Goal: Task Accomplishment & Management: Manage account settings

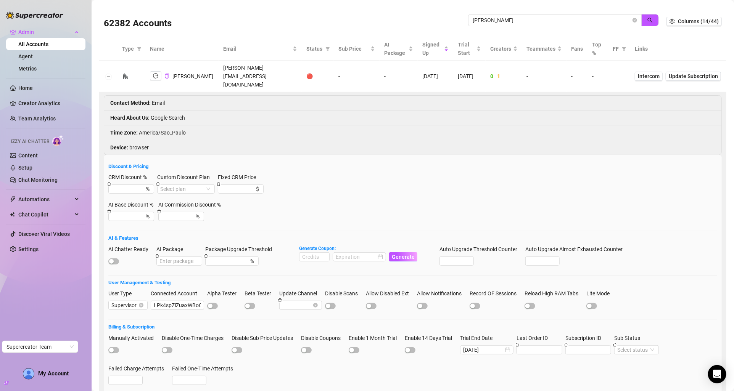
click at [599, 19] on input "[PERSON_NAME]" at bounding box center [552, 20] width 158 height 8
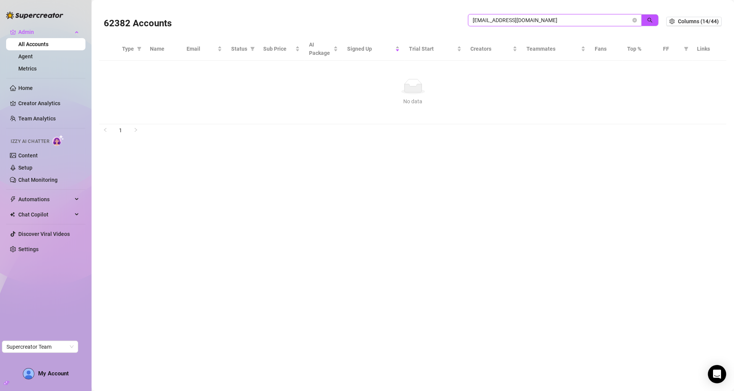
click at [522, 20] on input "[EMAIL_ADDRESS][DOMAIN_NAME]" at bounding box center [552, 20] width 158 height 8
paste input "qht6QgC3YSM5nHrYR1G2uRKaphB3"
type input "qht6QgC3YSM5nHrYR1G2uRKaphB3"
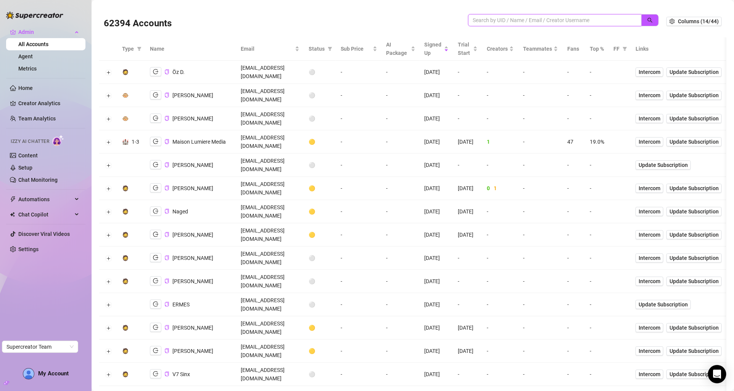
click at [493, 19] on input "search" at bounding box center [552, 20] width 158 height 8
paste input "[EMAIL_ADDRESS][DOMAIN_NAME]"
type input "[EMAIL_ADDRESS][DOMAIN_NAME]"
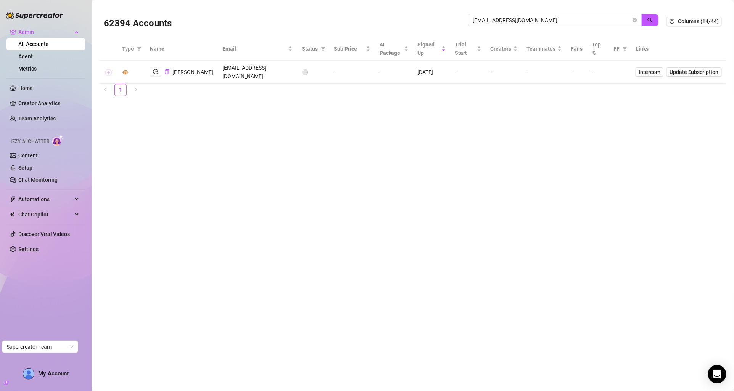
click at [109, 69] on button "Expand row" at bounding box center [108, 72] width 6 height 6
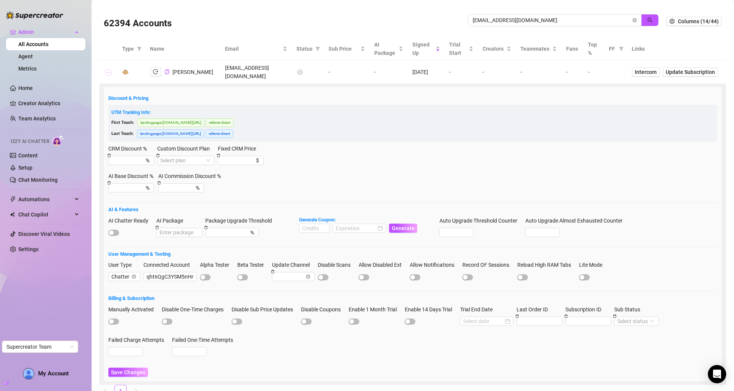
scroll to position [21, 0]
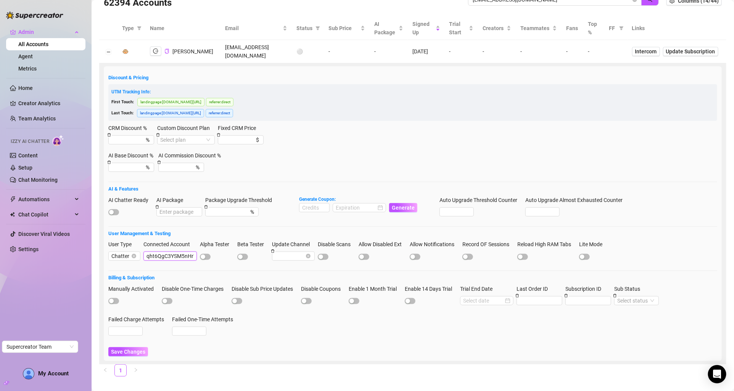
click at [163, 252] on input "qht6QgC3YSM5nHrYR1G2uRKaphB3" at bounding box center [169, 256] width 53 height 9
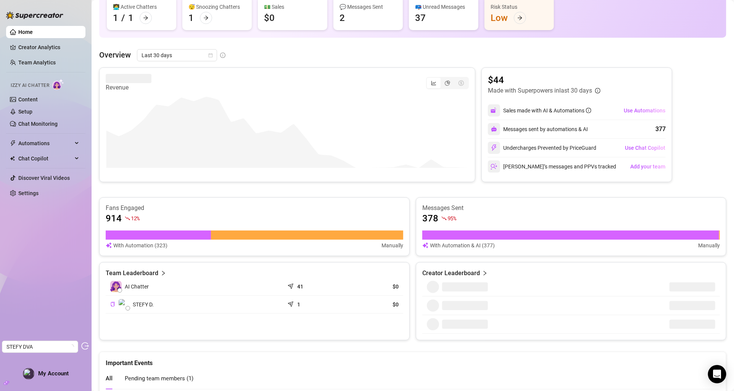
scroll to position [158, 0]
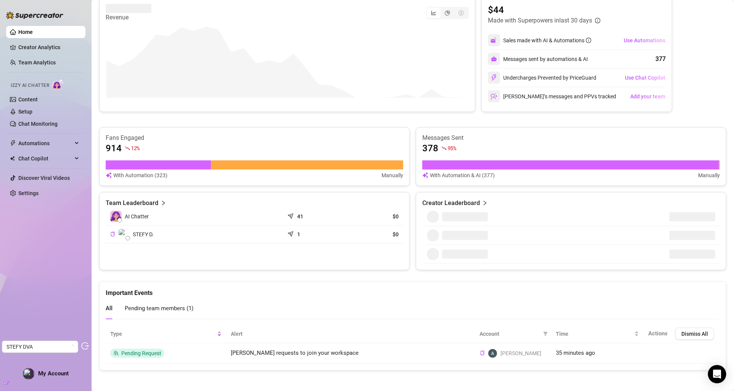
click at [164, 311] on members "Pending team members ( 1 )" at bounding box center [159, 309] width 69 height 10
click at [37, 66] on link "Team Analytics" at bounding box center [36, 63] width 37 height 6
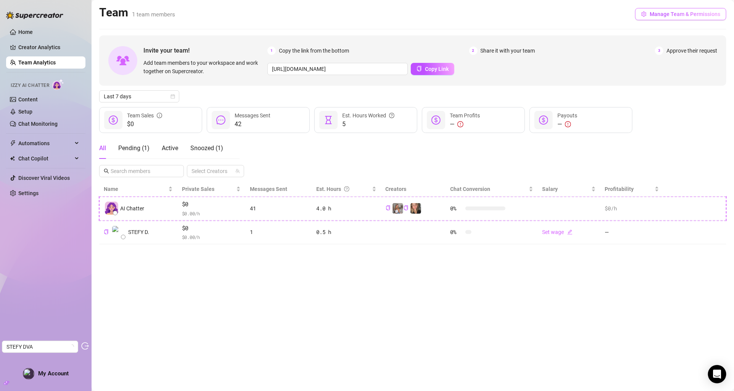
click at [660, 17] on span "Manage Team & Permissions" at bounding box center [685, 14] width 71 height 6
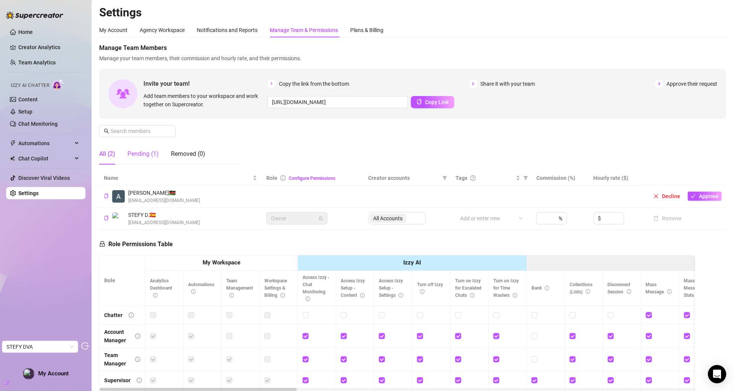
click at [150, 150] on div "Pending (1)" at bounding box center [142, 154] width 31 height 9
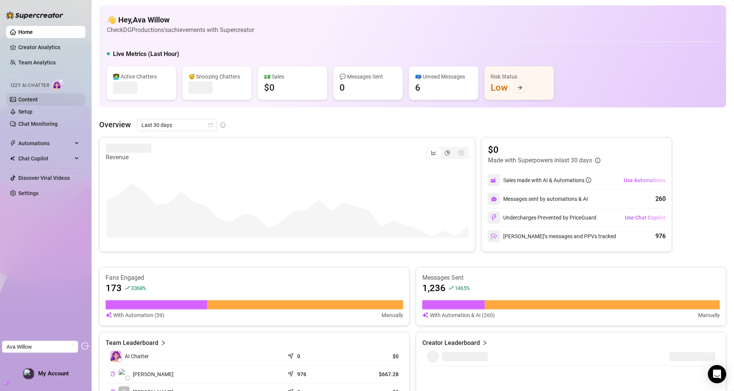
click at [38, 98] on link "Content" at bounding box center [27, 100] width 19 height 6
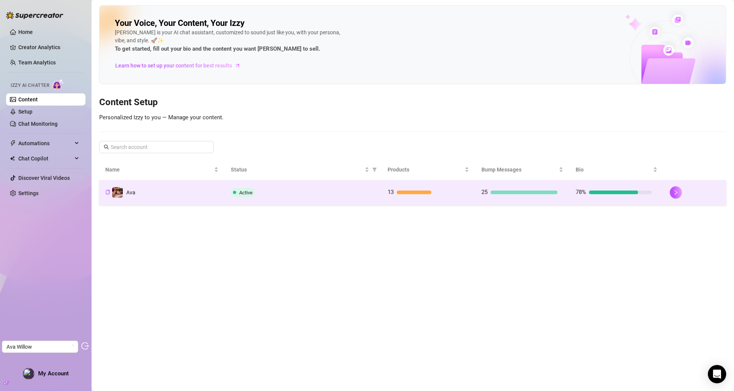
click at [262, 185] on td "Active" at bounding box center [303, 192] width 157 height 25
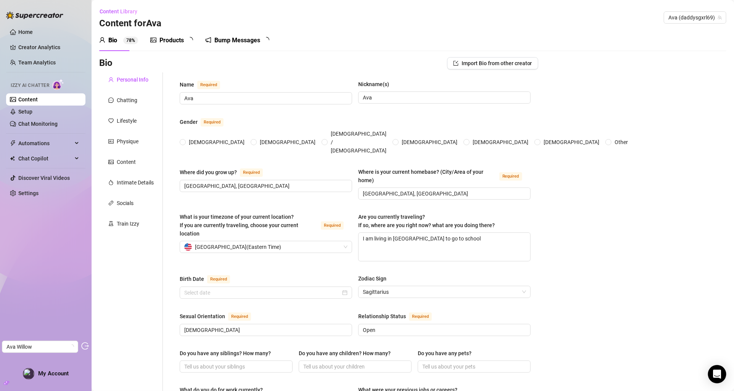
radio input "true"
type input "November 25th, 2006"
click at [121, 101] on div "Chatting" at bounding box center [127, 100] width 21 height 8
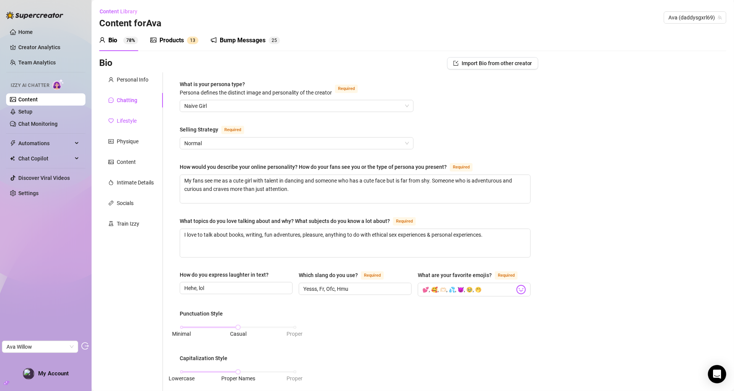
click at [126, 122] on div "Lifestyle" at bounding box center [127, 121] width 20 height 8
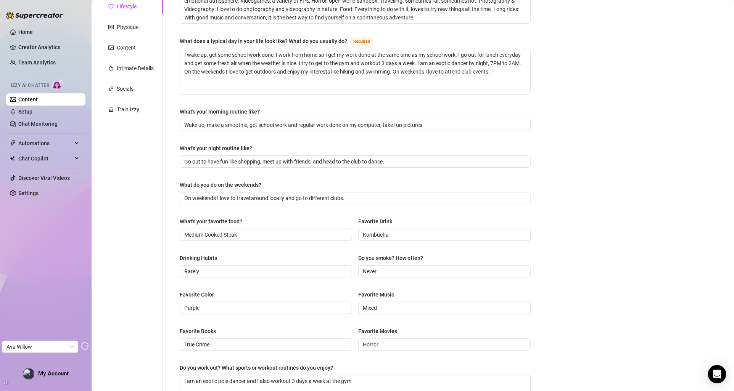
scroll to position [88, 0]
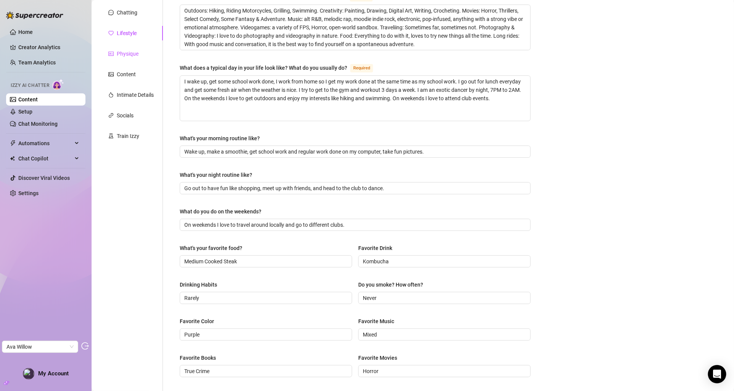
click at [129, 56] on div "Physique" at bounding box center [128, 54] width 22 height 8
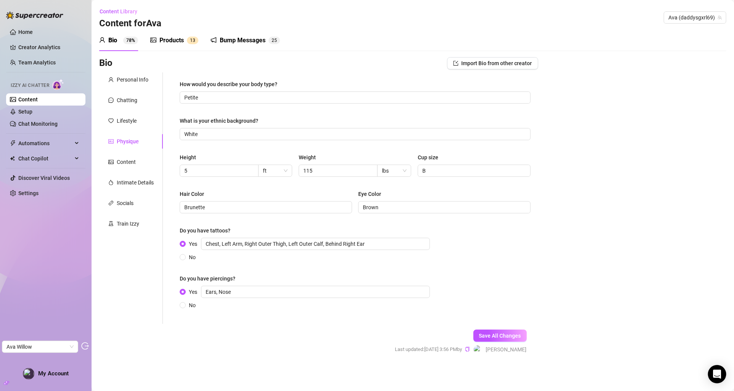
scroll to position [0, 0]
click at [130, 122] on div "Lifestyle" at bounding box center [127, 121] width 20 height 8
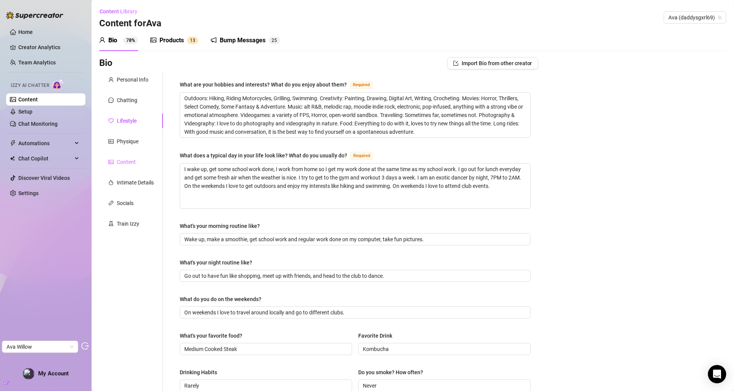
click at [133, 166] on div "Content" at bounding box center [131, 162] width 64 height 14
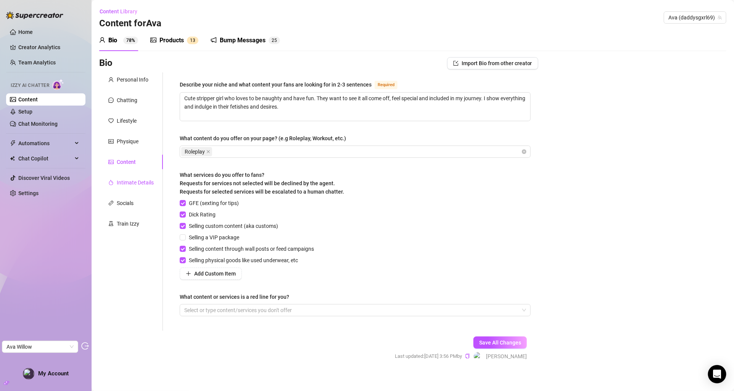
click at [133, 182] on div "Intimate Details" at bounding box center [135, 183] width 37 height 8
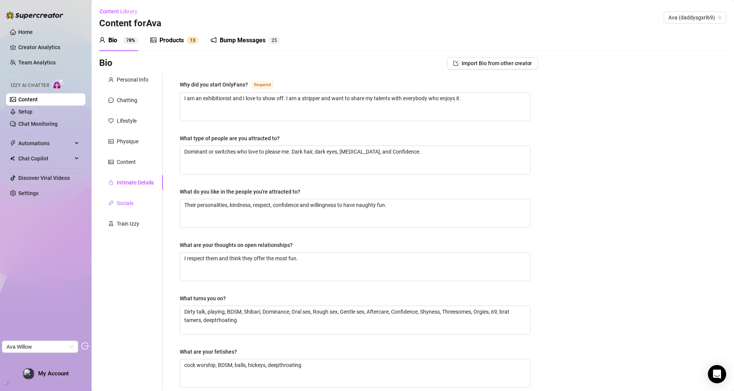
click at [128, 203] on div "Socials" at bounding box center [125, 203] width 17 height 8
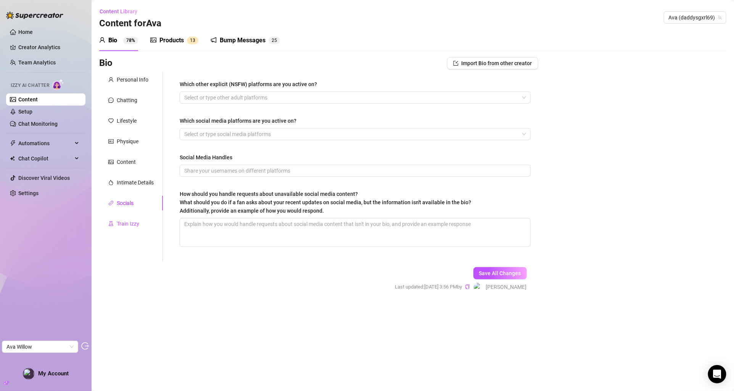
click at [127, 221] on div "Train Izzy" at bounding box center [128, 224] width 23 height 8
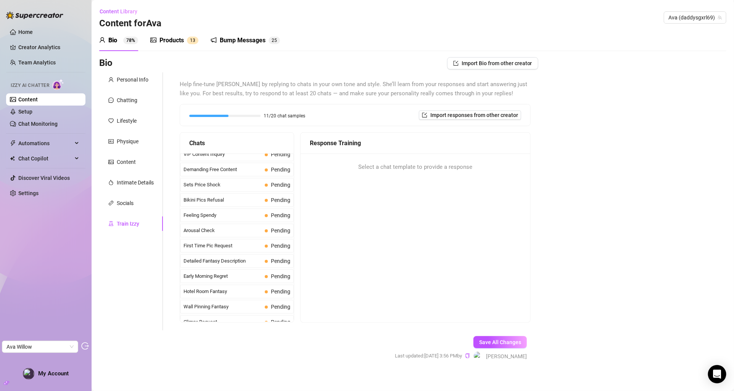
scroll to position [187, 0]
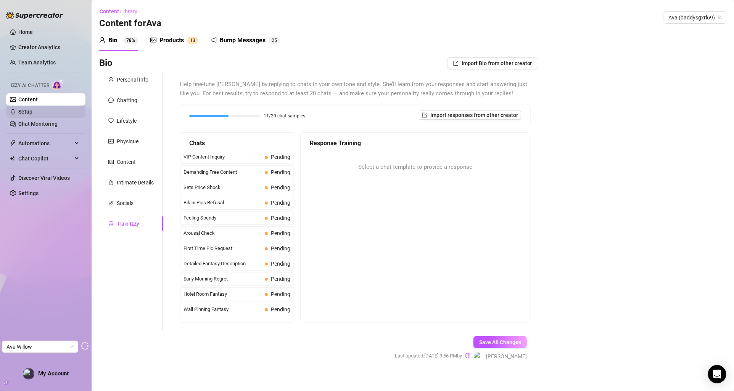
click at [30, 111] on link "Setup" at bounding box center [25, 112] width 14 height 6
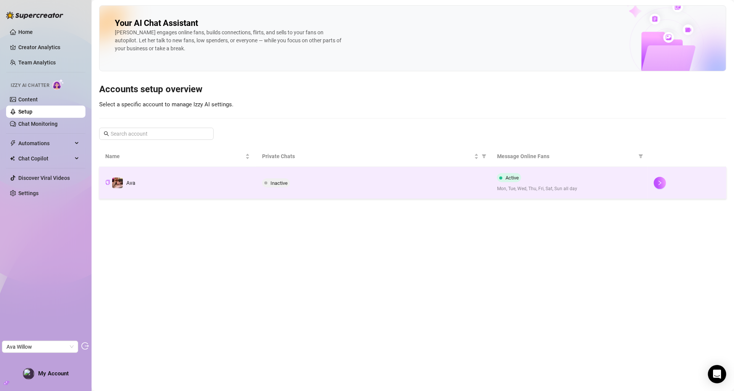
click at [247, 174] on td "Ava" at bounding box center [177, 183] width 157 height 32
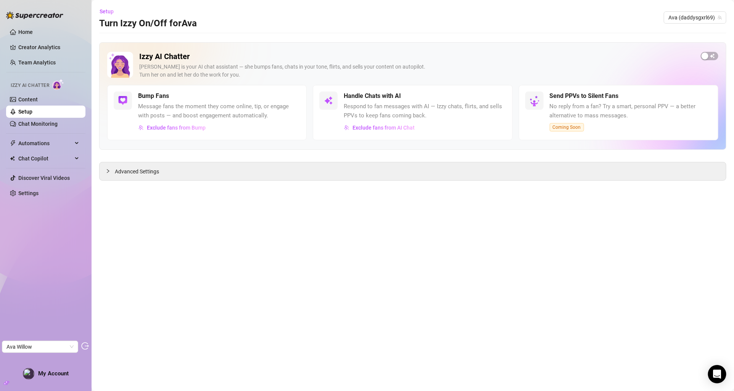
click at [296, 180] on main "Setup Turn Izzy On/Off for Ava Ava (daddysgxrl69) Izzy AI Chatter Izzy is your …" at bounding box center [413, 195] width 643 height 391
click at [302, 177] on div "Advanced Settings" at bounding box center [413, 172] width 626 height 18
click at [325, 166] on div "Advanced Settings" at bounding box center [413, 172] width 626 height 18
click at [374, 132] on button "Exclude fans from AI Chat" at bounding box center [379, 128] width 71 height 12
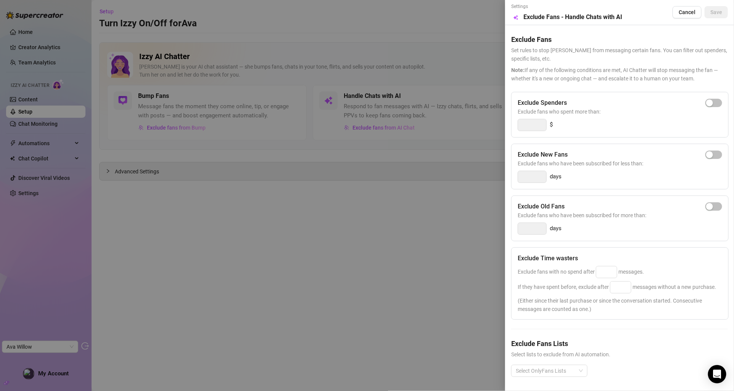
click at [227, 155] on div at bounding box center [367, 195] width 734 height 391
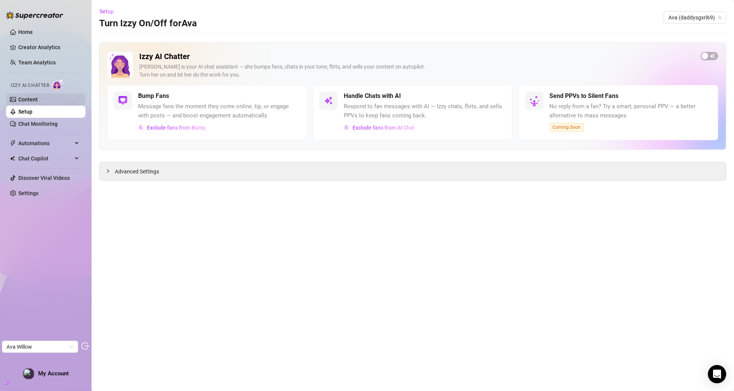
click at [38, 100] on link "Content" at bounding box center [27, 100] width 19 height 6
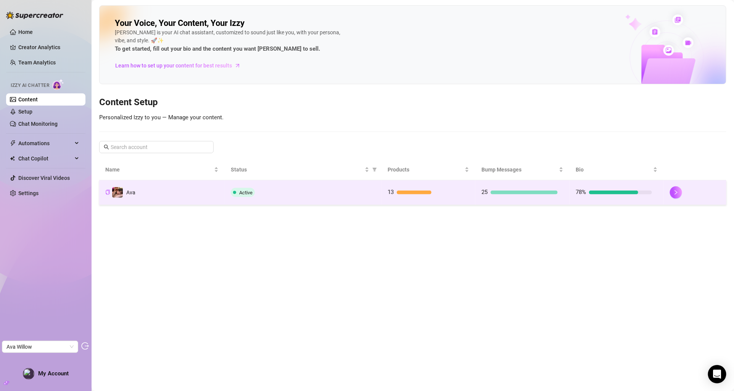
click at [295, 194] on div "Active" at bounding box center [303, 192] width 145 height 9
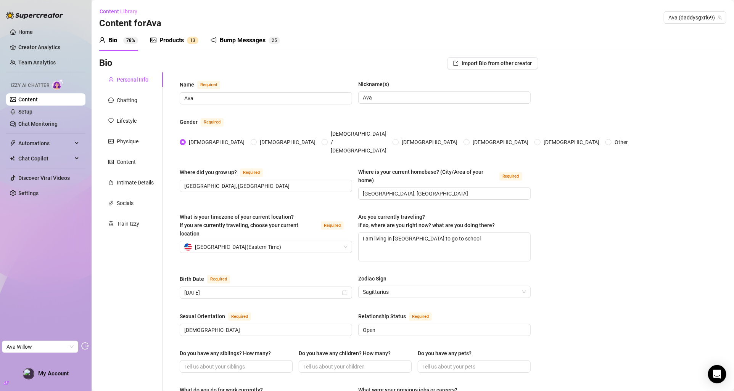
click at [192, 41] on span "1" at bounding box center [191, 40] width 3 height 5
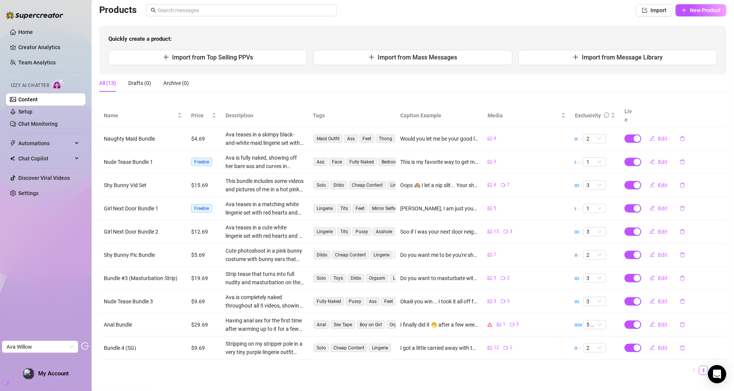
scroll to position [56, 0]
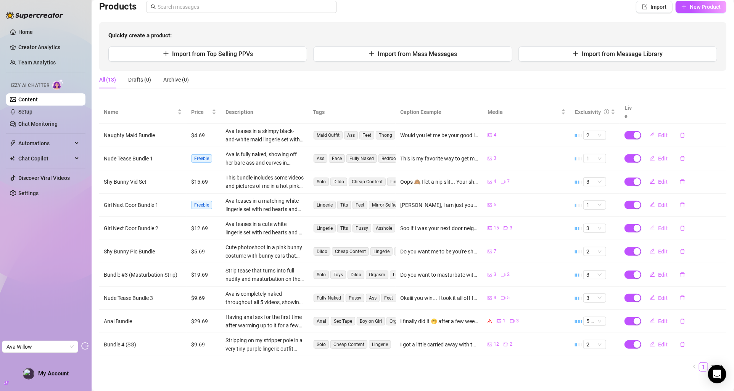
click at [662, 225] on span "Edit" at bounding box center [663, 228] width 10 height 6
type textarea "Soo if I was your next door neighbor.. What would you want to do with me? 🤭💕 Wo…"
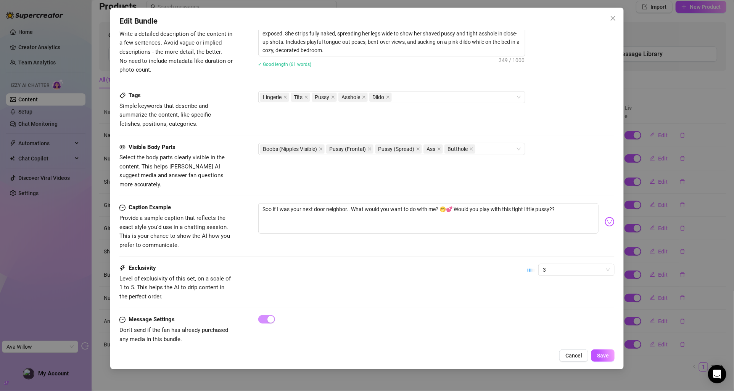
scroll to position [418, 0]
